Goal: Task Accomplishment & Management: Use online tool/utility

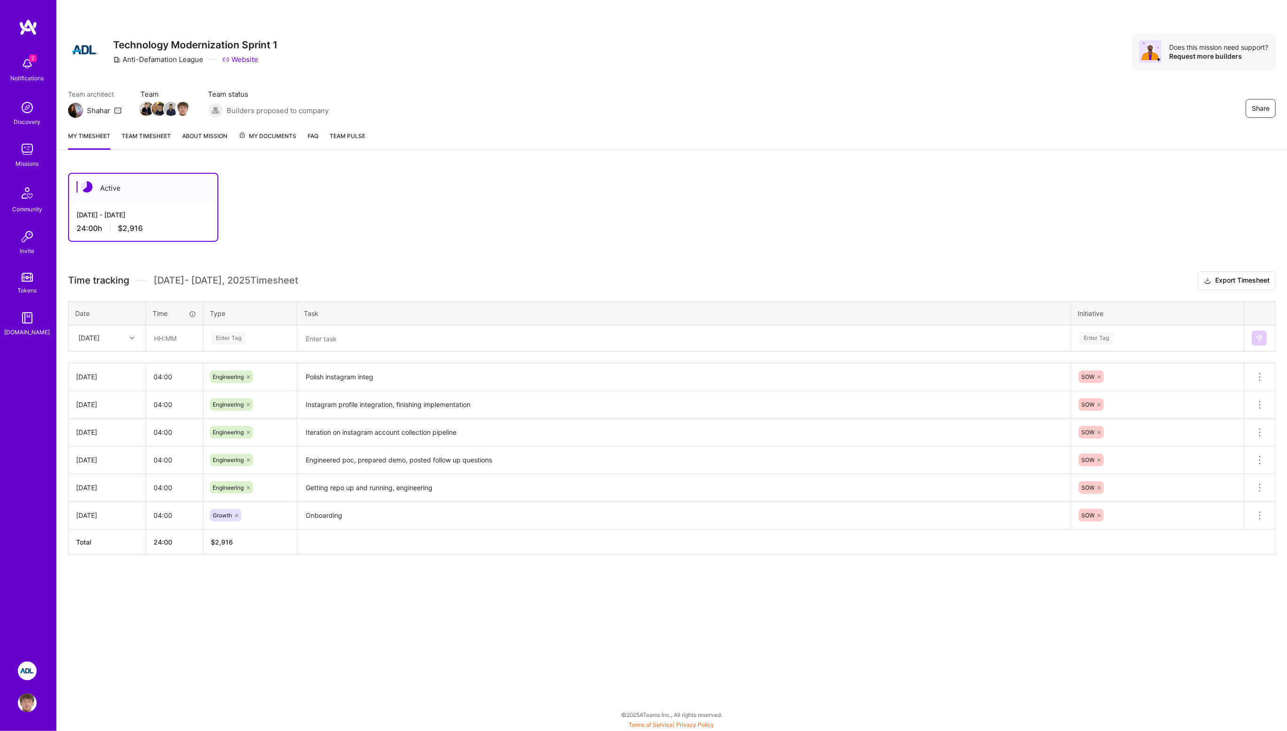
click at [335, 374] on textarea "Polish instagram integ" at bounding box center [683, 377] width 771 height 26
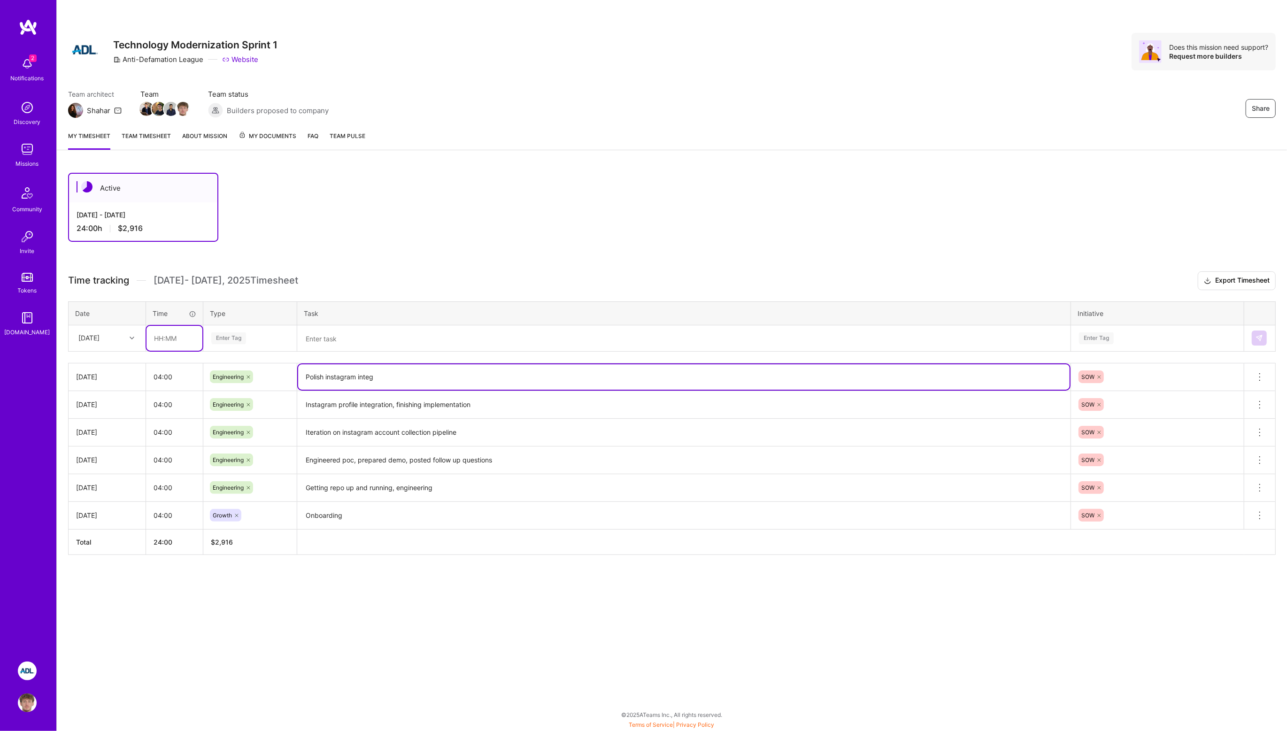
click at [180, 331] on input "text" at bounding box center [174, 338] width 56 height 25
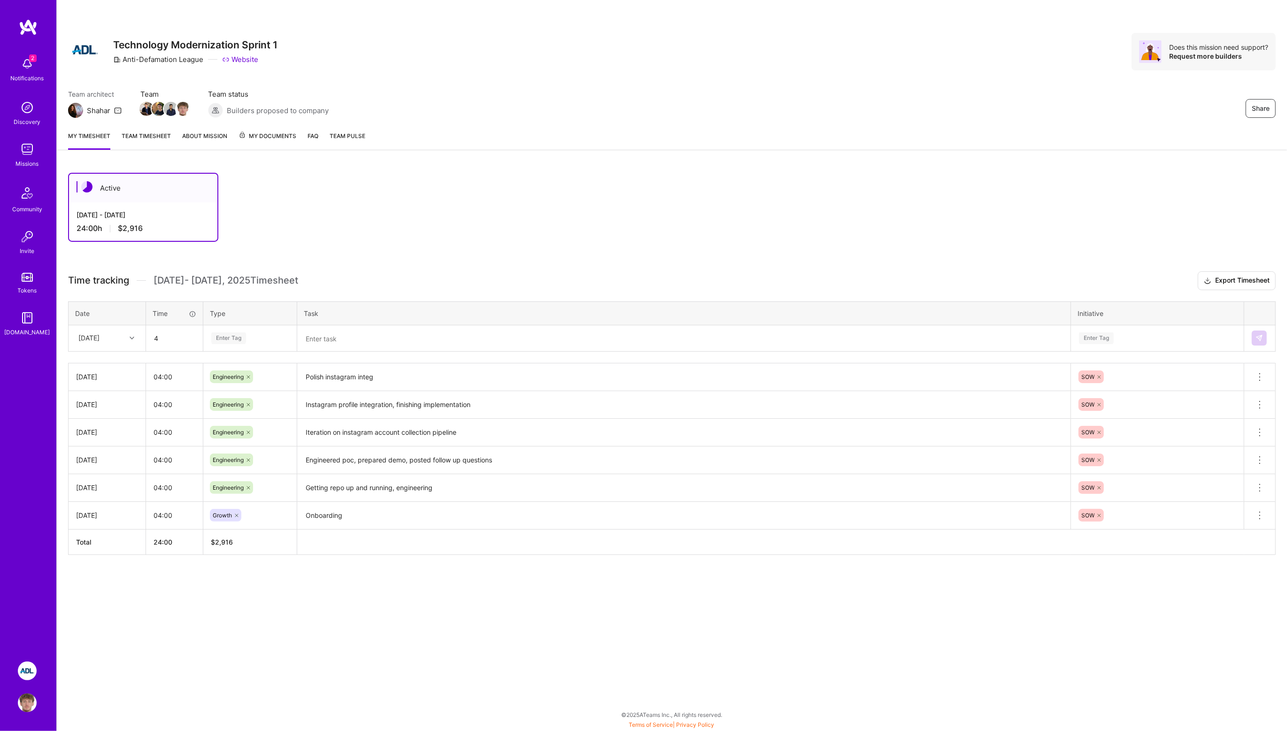
type input "04:00"
click at [231, 339] on div "Enter Tag" at bounding box center [228, 338] width 35 height 15
type input "eng"
click at [228, 359] on div "Engineering" at bounding box center [250, 369] width 92 height 22
click at [323, 333] on textarea at bounding box center [683, 338] width 771 height 24
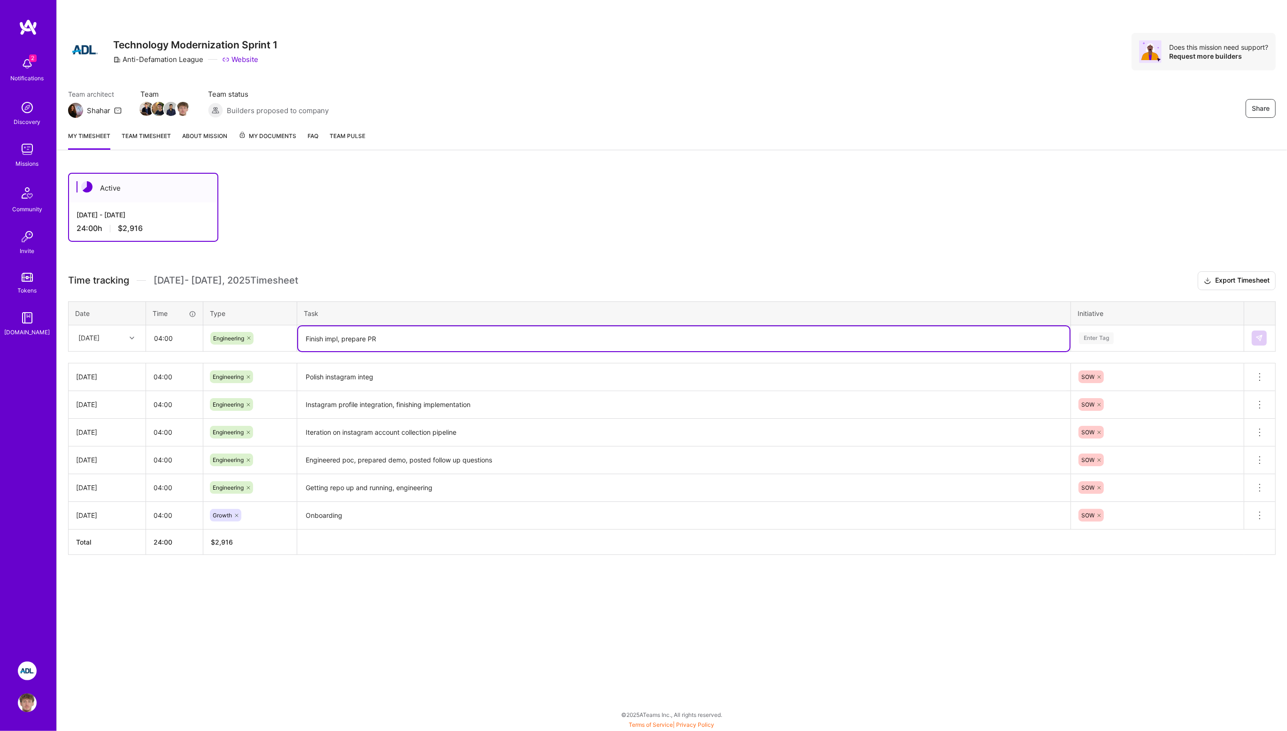
type textarea "Finish impl, prepare PR"
click at [1090, 335] on div "Enter Tag" at bounding box center [1096, 338] width 35 height 15
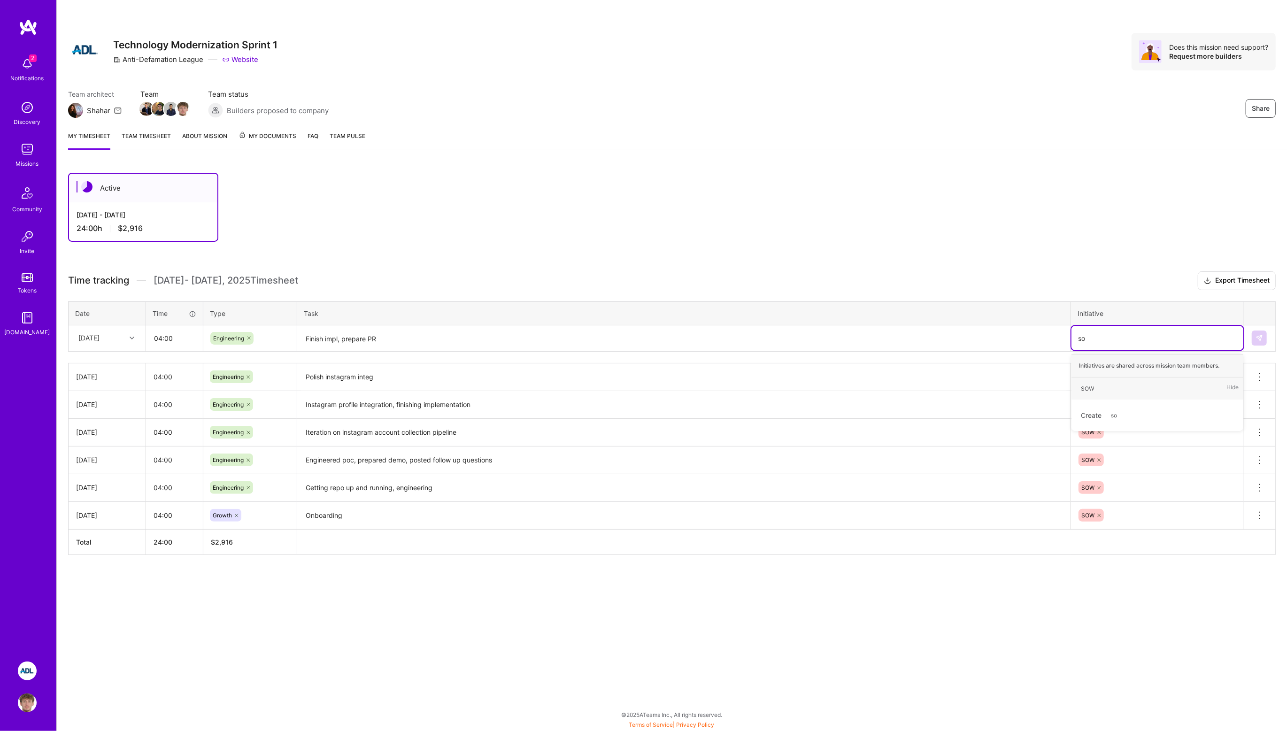
type input "sow"
click at [1091, 388] on div "SOW" at bounding box center [1087, 389] width 13 height 10
click at [1261, 336] on img at bounding box center [1260, 338] width 8 height 8
